Goal: Task Accomplishment & Management: Complete application form

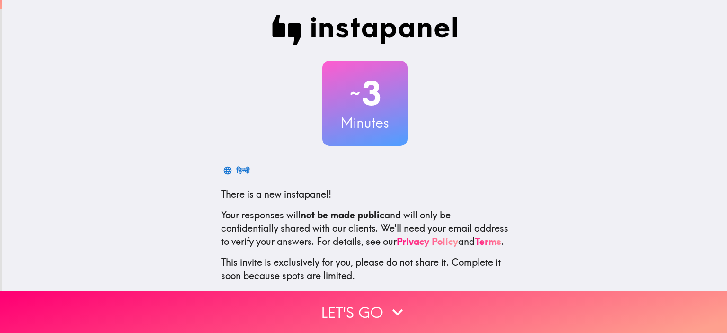
scroll to position [61, 0]
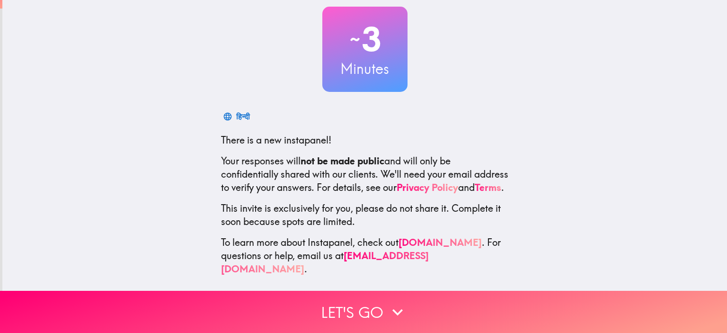
drag, startPoint x: 278, startPoint y: 133, endPoint x: 343, endPoint y: 133, distance: 65.7
click at [343, 133] on p "There is a new instapanel!" at bounding box center [365, 139] width 288 height 13
drag, startPoint x: 330, startPoint y: 133, endPoint x: 306, endPoint y: 135, distance: 23.7
click at [306, 135] on p "There is a new instapanel!" at bounding box center [365, 139] width 288 height 13
click at [660, 124] on div "~ 3 Minutes 日本語 There is a new instapanel! Your responses will not be made publ…" at bounding box center [364, 118] width 724 height 344
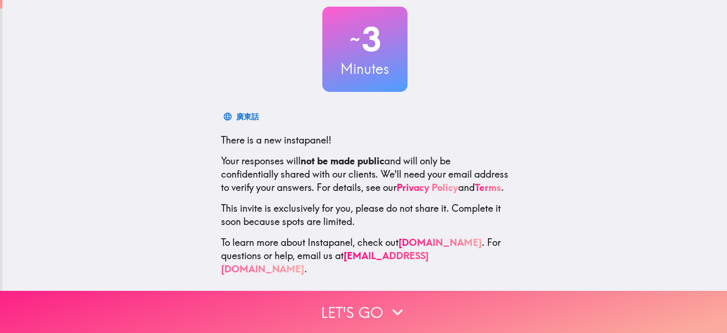
click at [362, 309] on button "Let's go" at bounding box center [363, 311] width 727 height 42
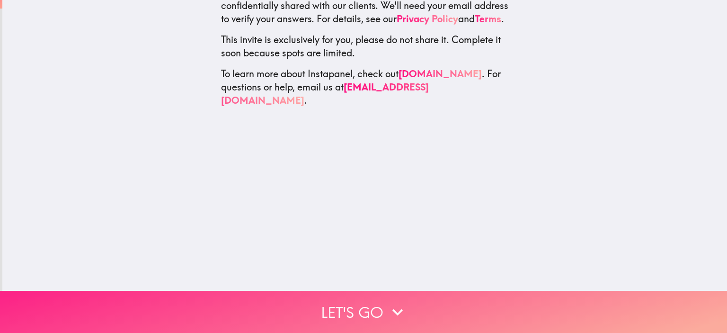
scroll to position [0, 0]
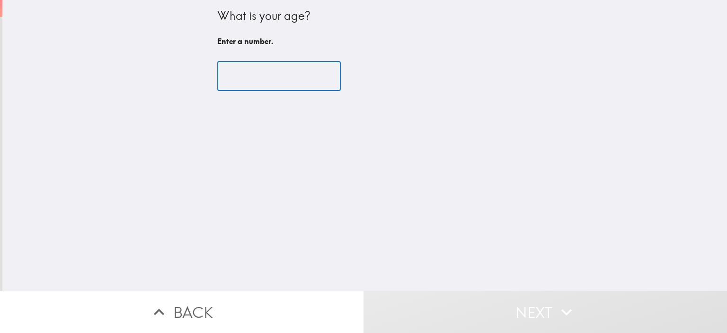
click at [278, 80] on input "number" at bounding box center [278, 75] width 123 height 29
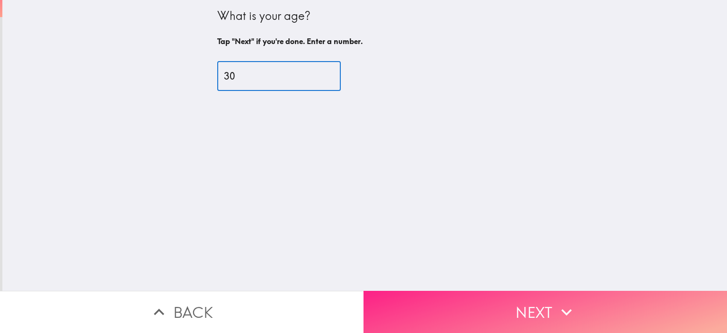
type input "30"
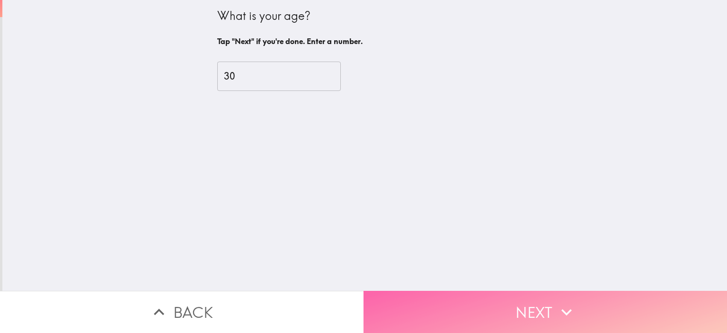
click at [517, 299] on button "Next" at bounding box center [544, 311] width 363 height 42
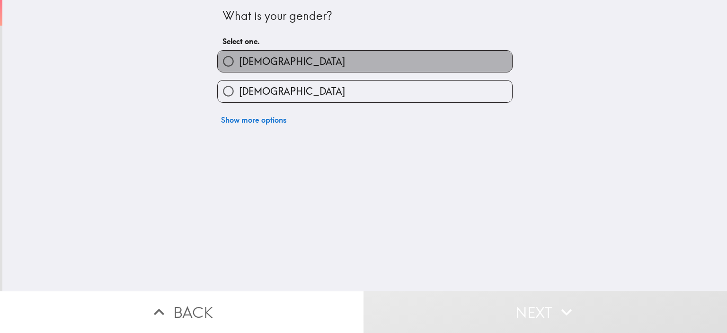
click at [239, 67] on span "[DEMOGRAPHIC_DATA]" at bounding box center [292, 61] width 106 height 13
click at [236, 67] on input "[DEMOGRAPHIC_DATA]" at bounding box center [228, 61] width 21 height 21
radio input "true"
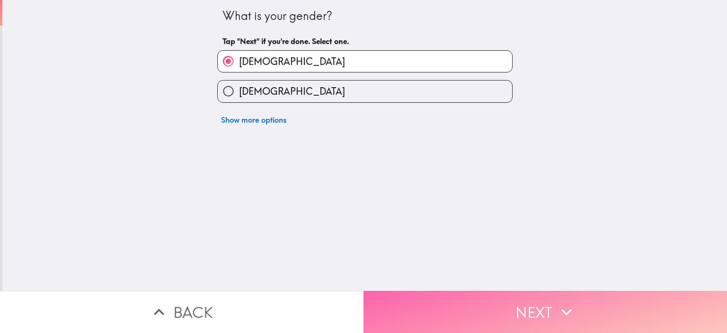
click at [508, 306] on button "Next" at bounding box center [544, 311] width 363 height 42
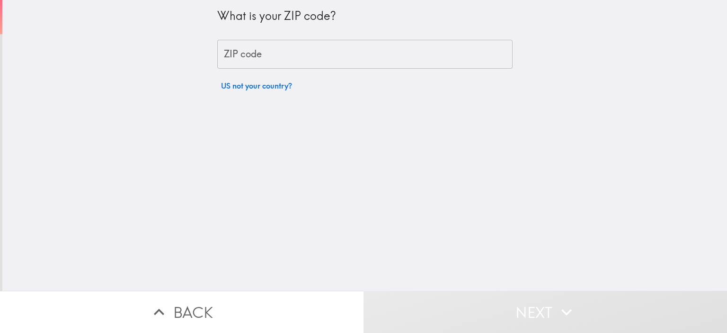
click at [319, 57] on input "ZIP code" at bounding box center [364, 54] width 295 height 29
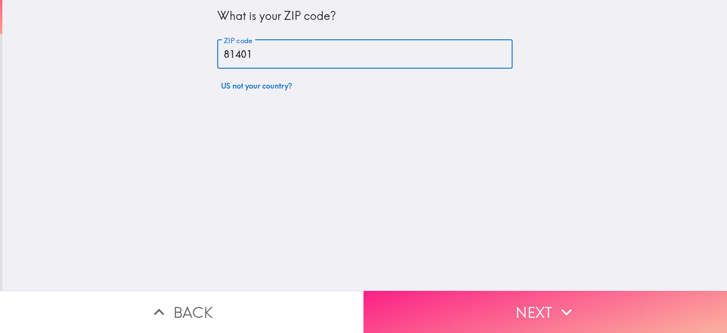
type input "81401"
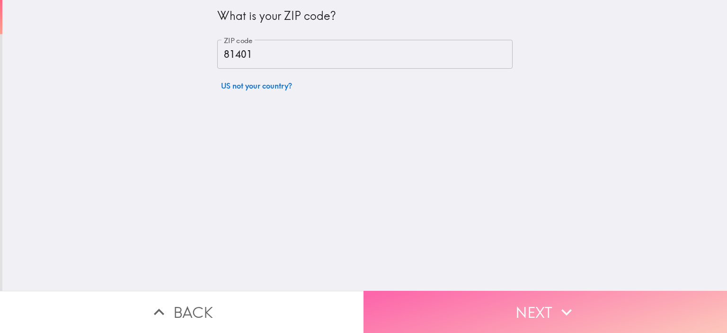
click at [526, 305] on button "Next" at bounding box center [544, 311] width 363 height 42
